Goal: Communication & Community: Ask a question

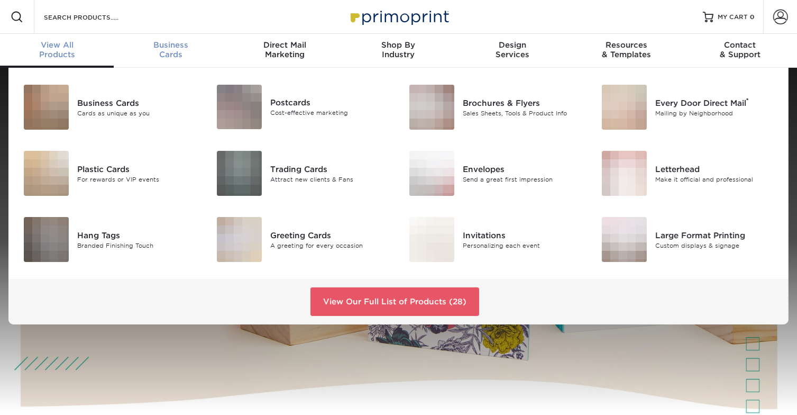
scroll to position [1, 0]
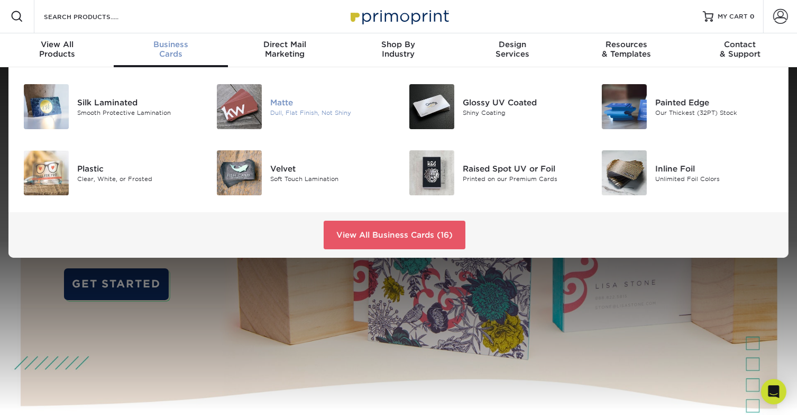
click at [270, 101] on div "Matte" at bounding box center [330, 102] width 121 height 12
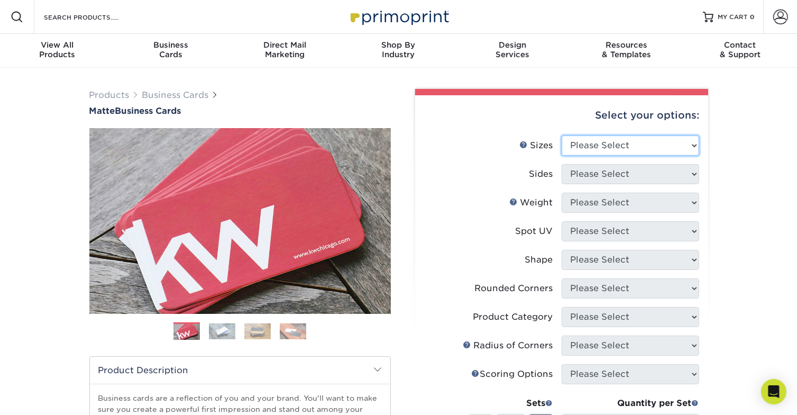
click at [693, 146] on select "Please Select 1.5" x 3.5" - Mini 1.75" x 3.5" - Mini 2" x 2" - Square 2" x 3" -…" at bounding box center [631, 145] width 138 height 20
select select "2.00x3.50"
click at [562, 135] on select "Please Select 1.5" x 3.5" - Mini 1.75" x 3.5" - Mini 2" x 2" - Square 2" x 3" -…" at bounding box center [631, 145] width 138 height 20
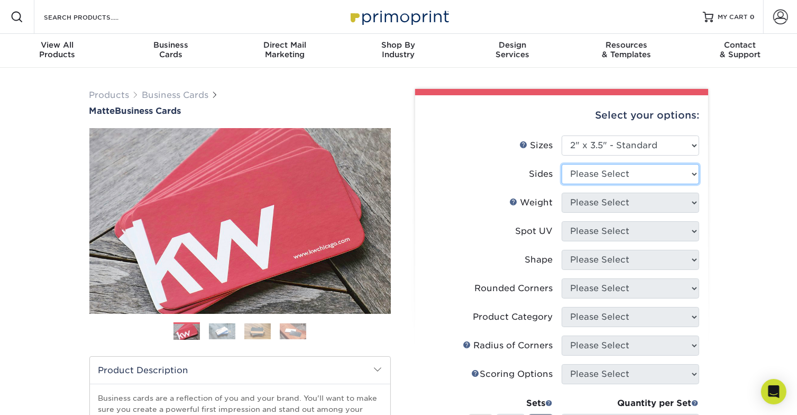
click at [648, 171] on select "Please Select Print Both Sides Print Front Only" at bounding box center [631, 174] width 138 height 20
select select "13abbda7-1d64-4f25-8bb2-c179b224825d"
click at [562, 164] on select "Please Select Print Both Sides Print Front Only" at bounding box center [631, 174] width 138 height 20
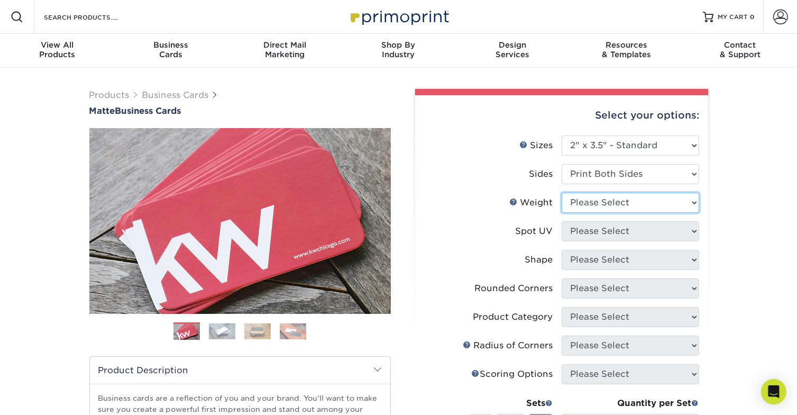
click at [648, 204] on select "Please Select 16PT 14PT" at bounding box center [631, 203] width 138 height 20
select select "16PT"
click at [562, 193] on select "Please Select 16PT 14PT" at bounding box center [631, 203] width 138 height 20
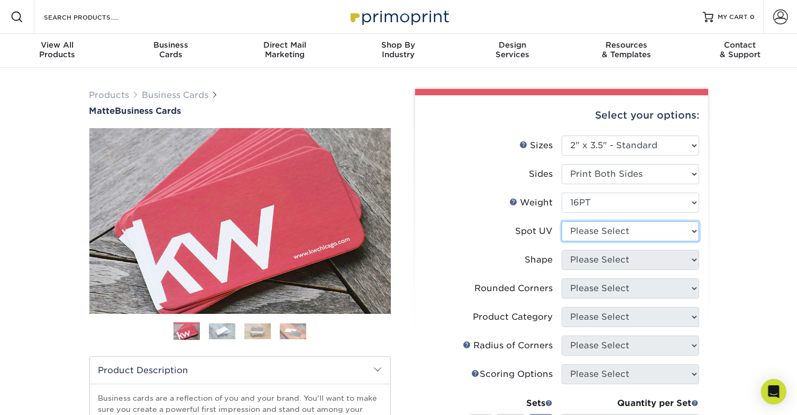
click at [643, 229] on select "Please Select No Spot UV Front and Back (Both Sides) Front Only Back Only" at bounding box center [631, 231] width 138 height 20
click at [445, 251] on label "Shape" at bounding box center [493, 260] width 138 height 20
click at [701, 343] on div "Select your options: Sizes Help Sizes Please Select 1.5" x 3.5" - Mini 1.75" x …" at bounding box center [561, 358] width 293 height 527
click at [660, 236] on select "Please Select No Spot UV Front and Back (Both Sides) Front Only Back Only" at bounding box center [631, 231] width 138 height 20
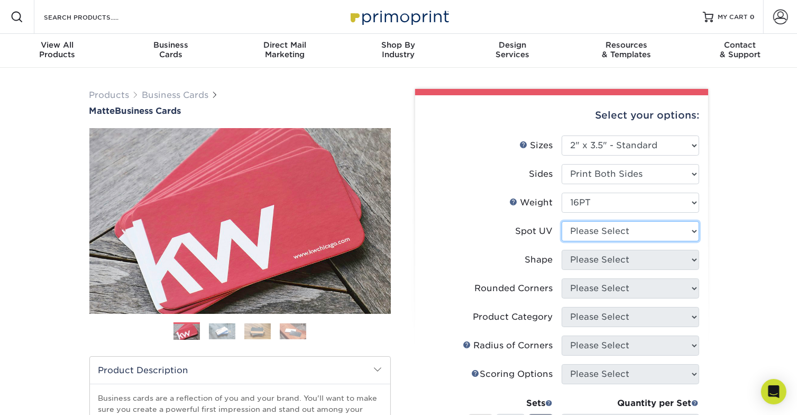
click at [696, 228] on select "Please Select No Spot UV Front and Back (Both Sides) Front Only Back Only" at bounding box center [631, 231] width 138 height 20
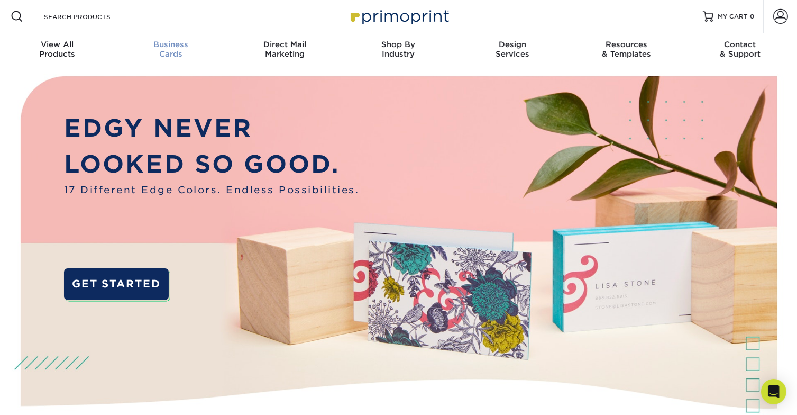
scroll to position [1, 0]
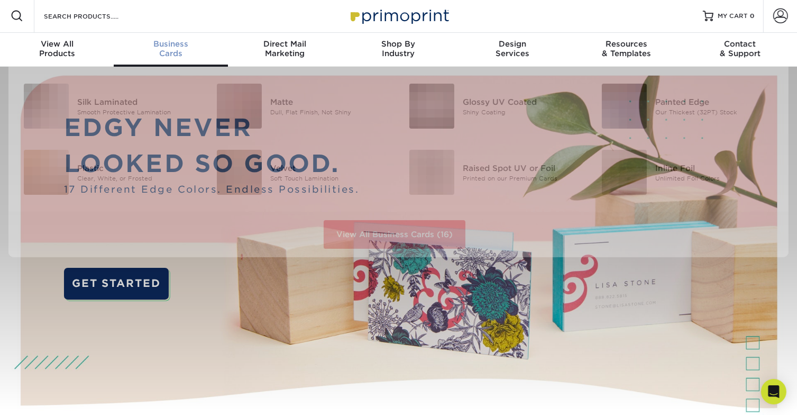
click at [180, 53] on div "Business Cards" at bounding box center [171, 48] width 114 height 19
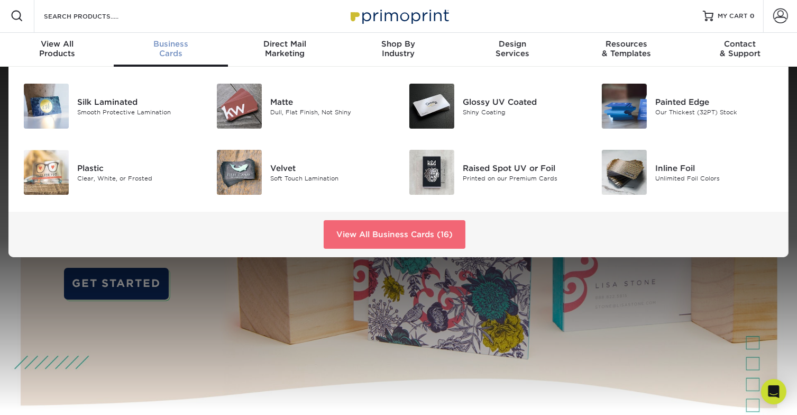
click at [393, 238] on link "View All Business Cards (16)" at bounding box center [395, 234] width 142 height 29
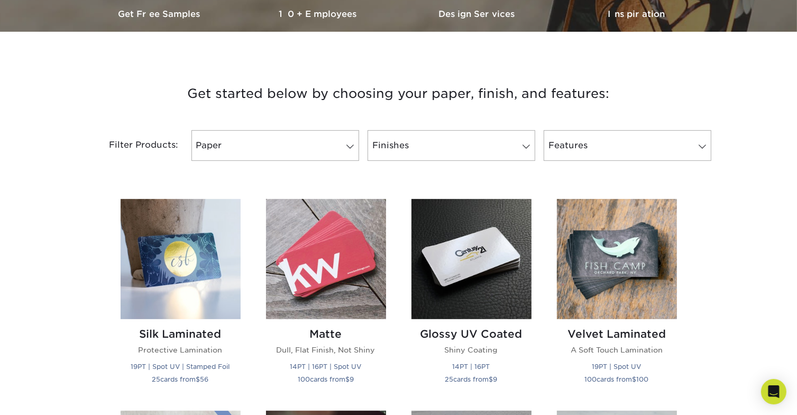
scroll to position [317, 0]
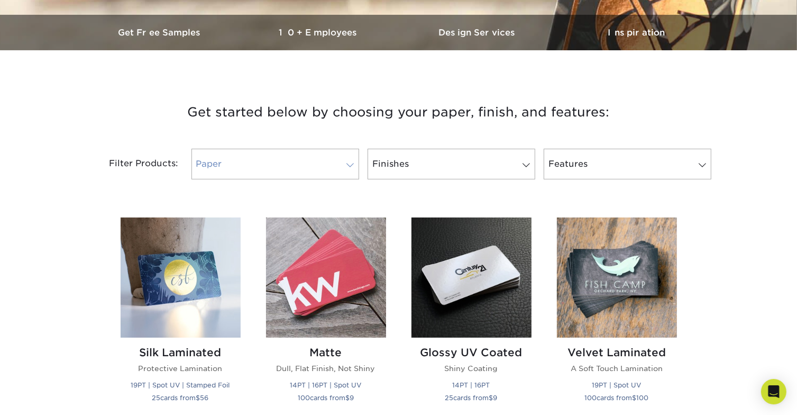
click at [350, 165] on span at bounding box center [350, 165] width 15 height 8
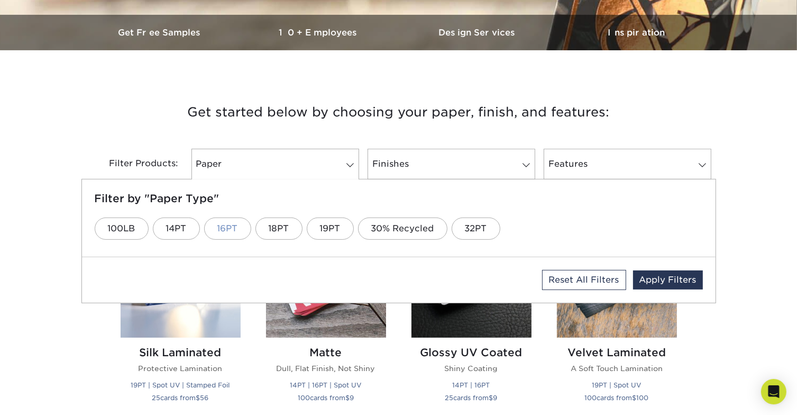
click at [222, 229] on link "16PT" at bounding box center [227, 228] width 47 height 22
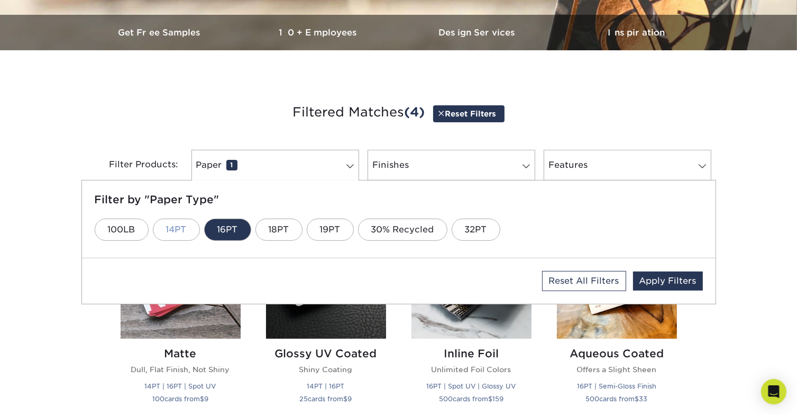
click at [184, 230] on link "14PT" at bounding box center [176, 230] width 47 height 22
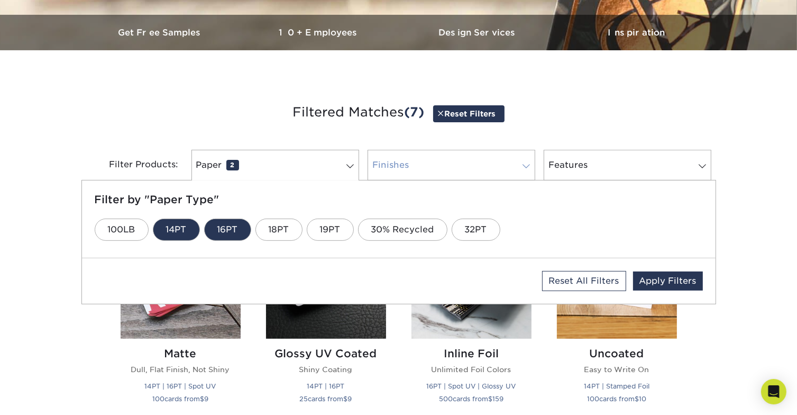
click at [498, 169] on link "Finishes 0" at bounding box center [452, 165] width 168 height 31
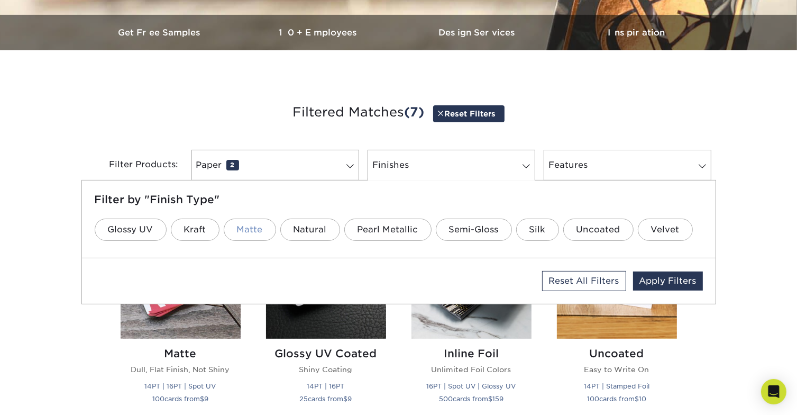
drag, startPoint x: 249, startPoint y: 224, endPoint x: 267, endPoint y: 230, distance: 18.9
click at [250, 225] on link "Matte" at bounding box center [250, 230] width 52 height 22
click at [293, 230] on link "Natural" at bounding box center [310, 230] width 60 height 22
click at [588, 235] on link "Uncoated" at bounding box center [599, 230] width 70 height 22
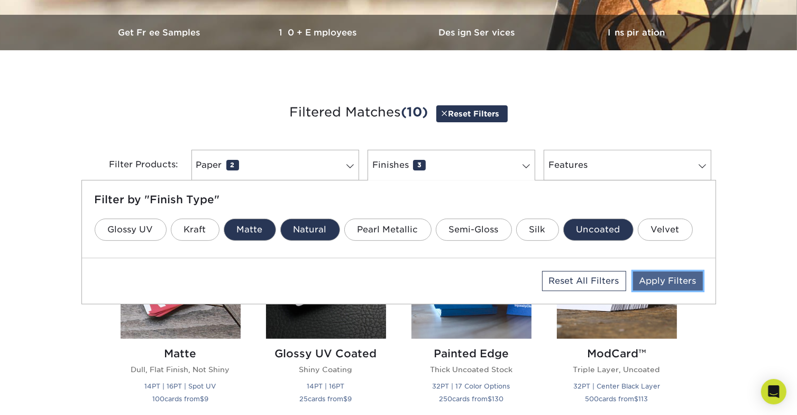
click at [660, 279] on link "Apply Filters" at bounding box center [668, 280] width 70 height 19
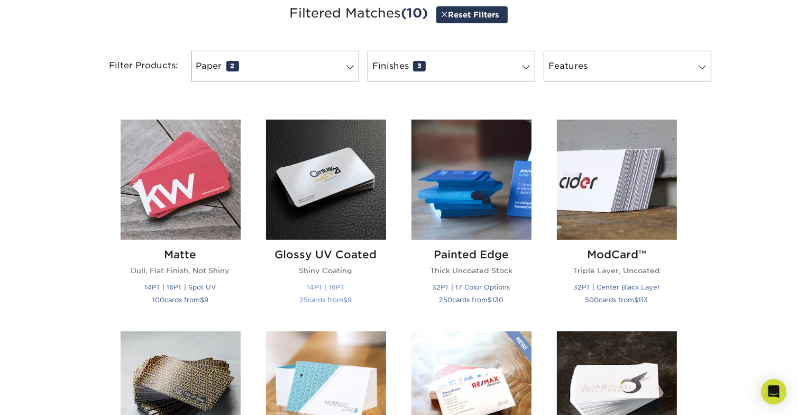
scroll to position [423, 0]
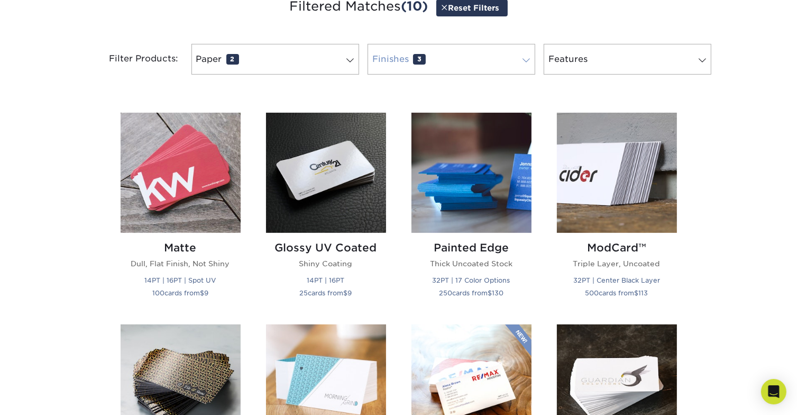
click at [528, 61] on span at bounding box center [526, 60] width 15 height 8
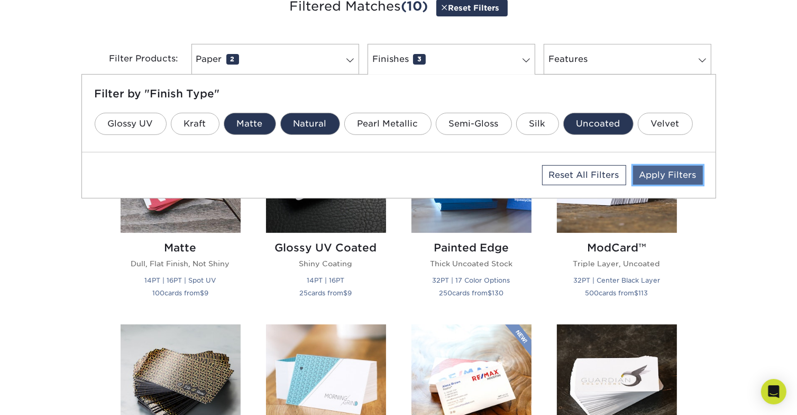
click at [675, 175] on link "Apply Filters" at bounding box center [668, 175] width 70 height 19
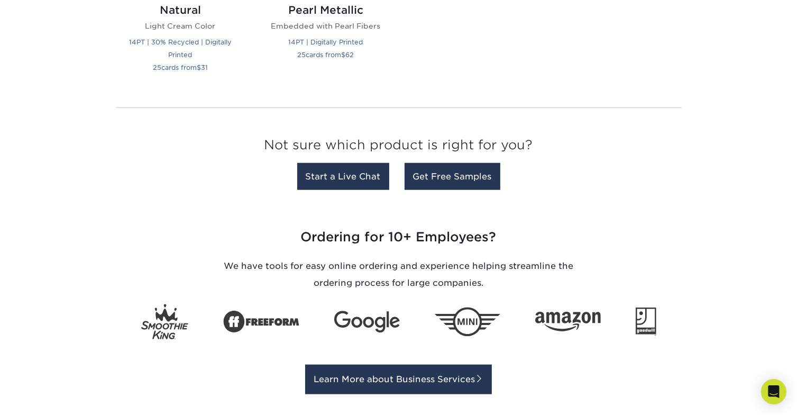
scroll to position [1111, 0]
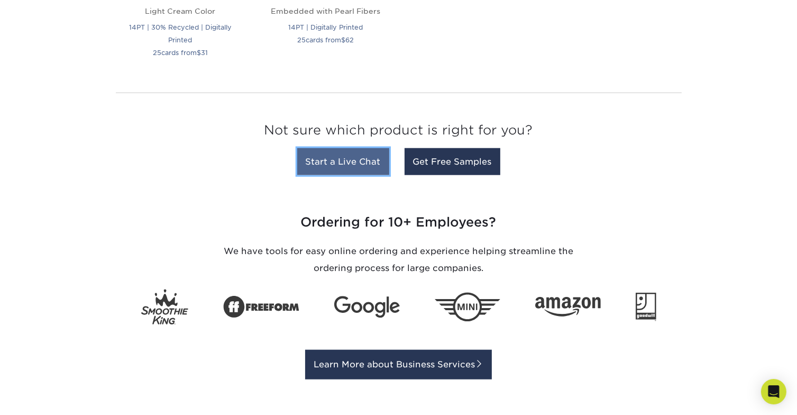
click at [341, 160] on link "Start a Live Chat" at bounding box center [343, 161] width 92 height 27
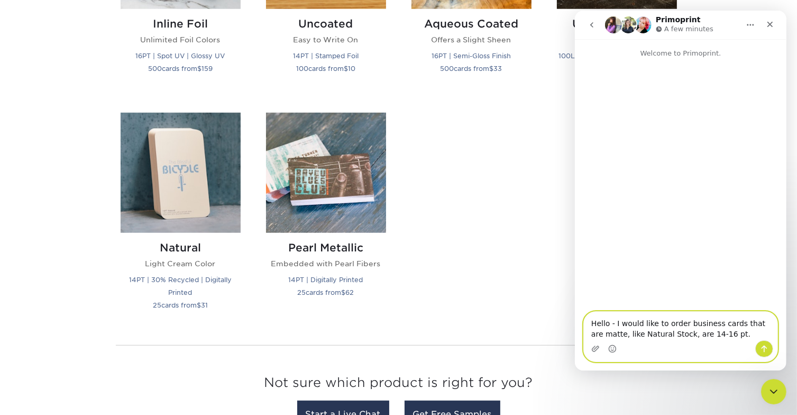
scroll to position [847, 0]
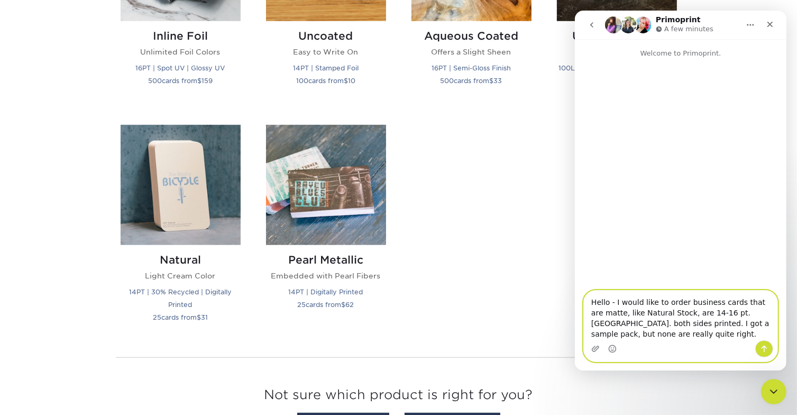
type textarea "Hello - I would like to order business cards that are matte, like Natural Stock…"
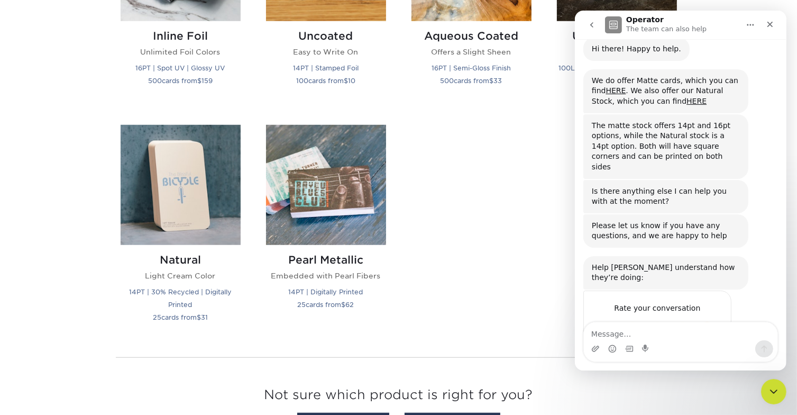
scroll to position [198, 0]
click at [646, 332] on textarea "Message…" at bounding box center [681, 331] width 194 height 18
type textarea "hi sorry had to take a call"
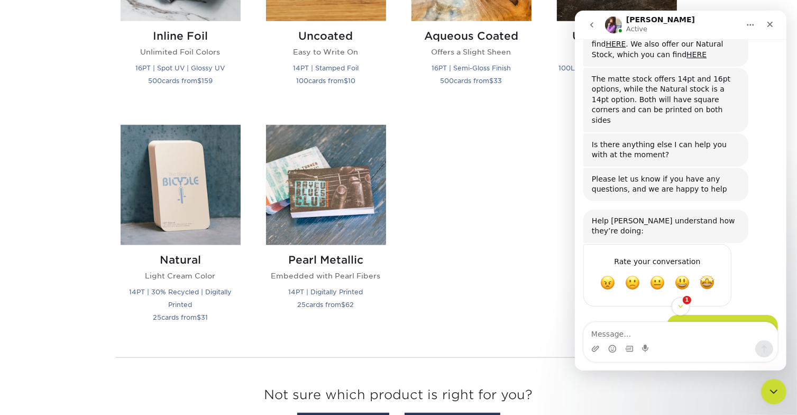
scroll to position [299, 0]
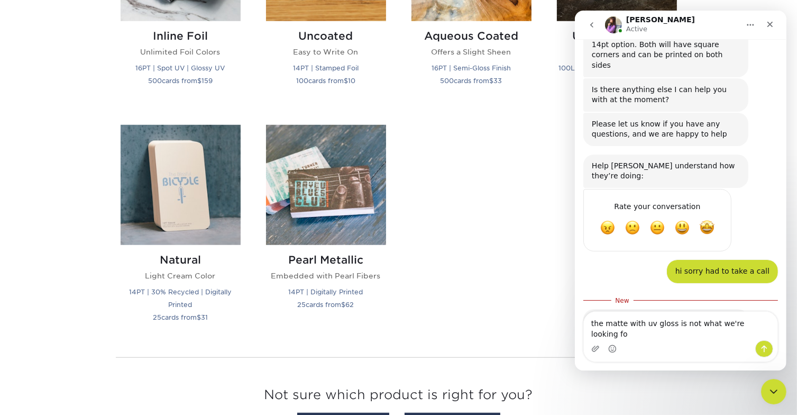
type textarea "the matte with uv gloss is not what we're looking for"
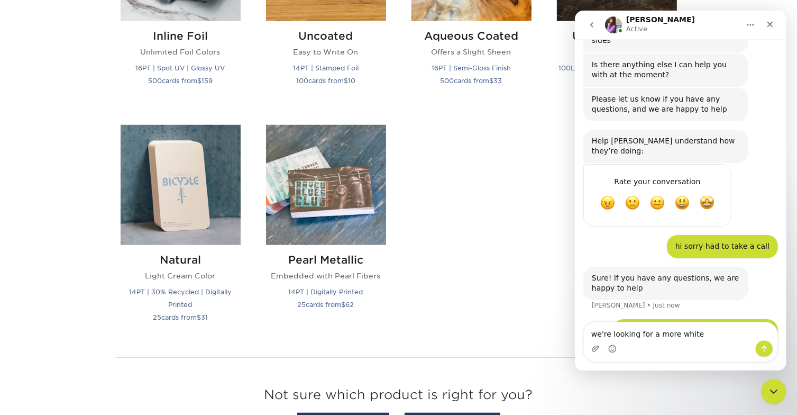
scroll to position [364, 0]
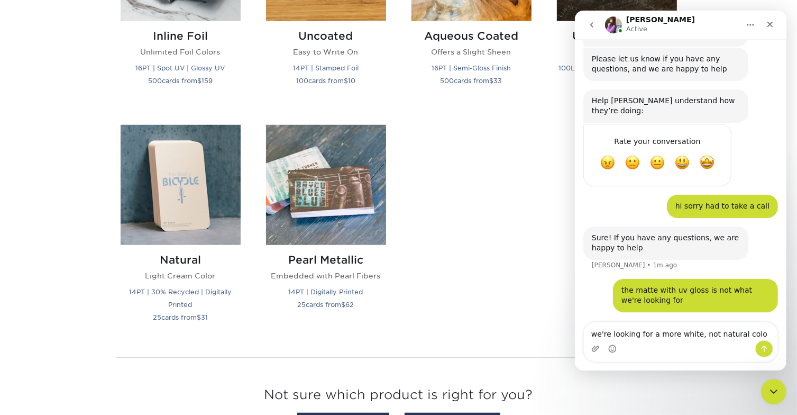
type textarea "we're looking for a more white, not natural color"
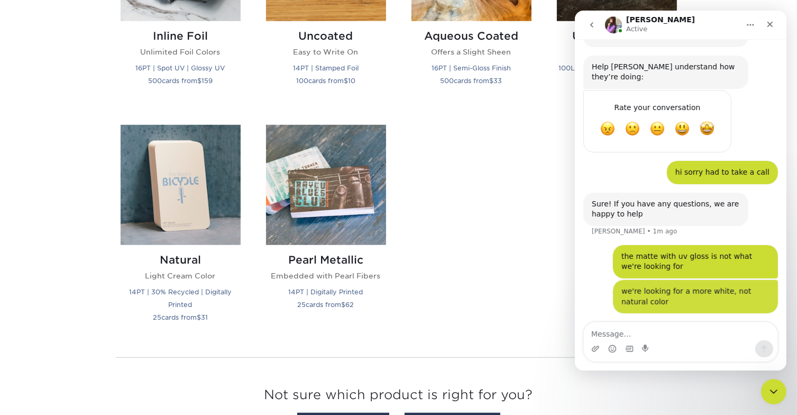
scroll to position [399, 0]
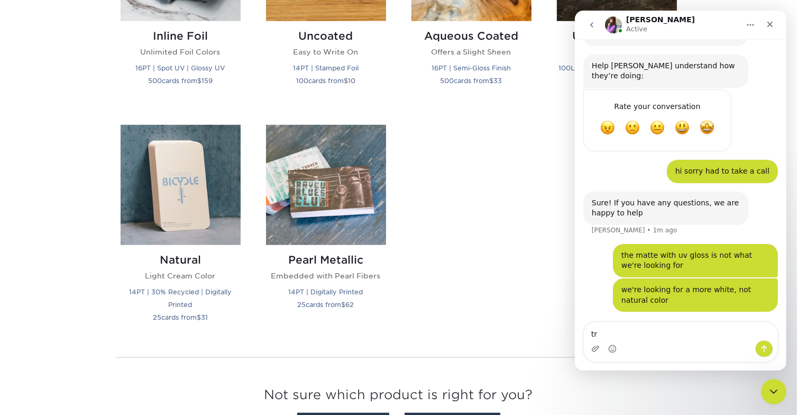
type textarea "t"
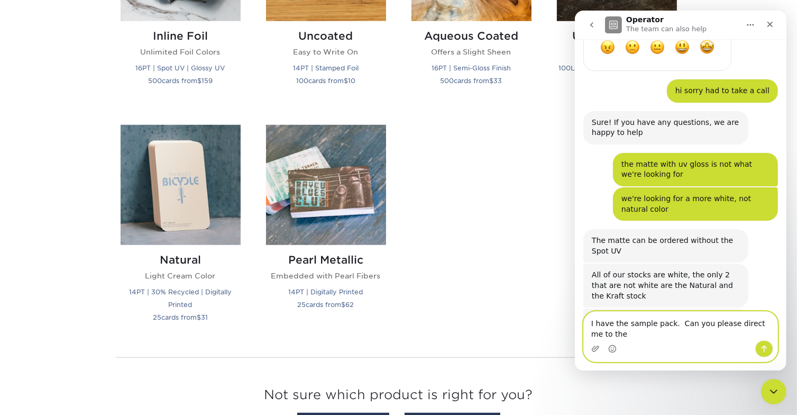
scroll to position [490, 0]
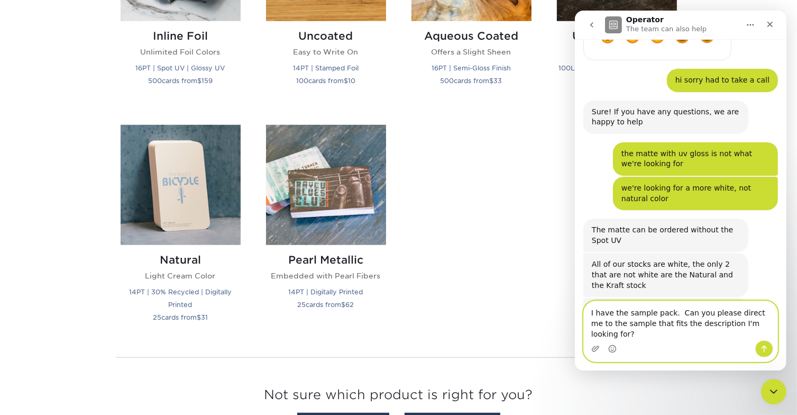
click at [707, 335] on textarea "I have the sample pack. Can you please direct me to the sample that fits the de…" at bounding box center [681, 320] width 194 height 39
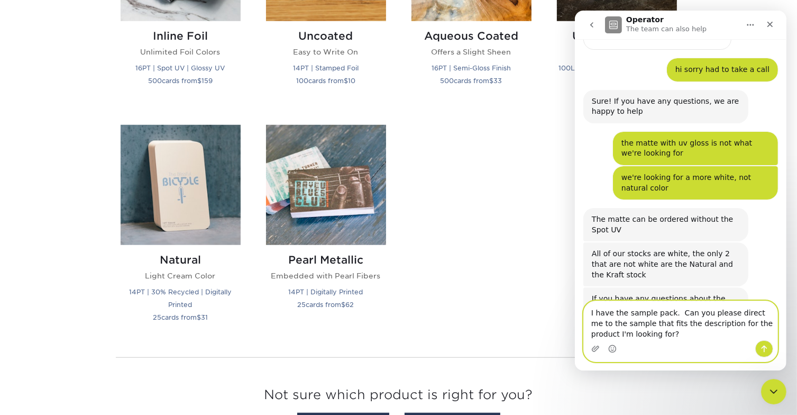
type textarea "I have the sample pack. Can you please direct me to the sample that fits the de…"
click at [765, 348] on icon "Send a message…" at bounding box center [764, 348] width 8 height 8
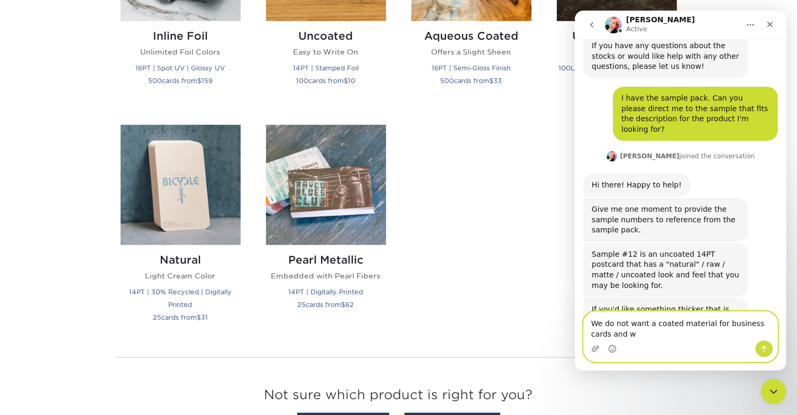
scroll to position [764, 0]
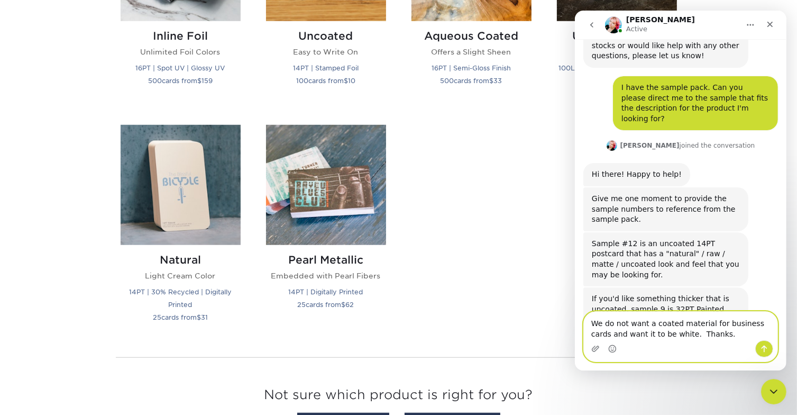
type textarea "We do not want a coated material for business cards and want it to be white. Th…"
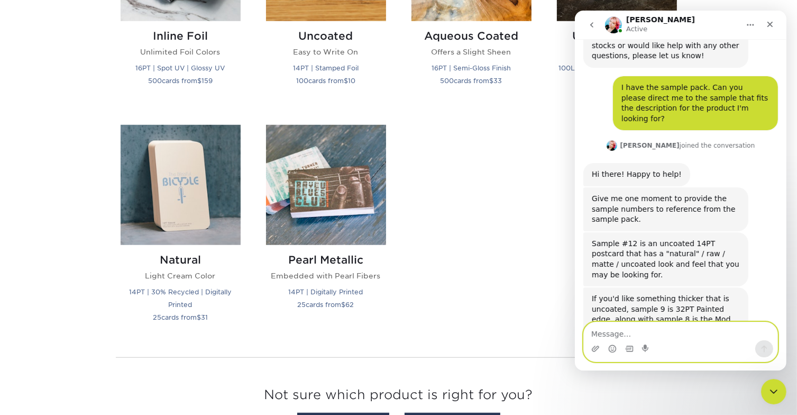
scroll to position [806, 0]
